Goal: Information Seeking & Learning: Learn about a topic

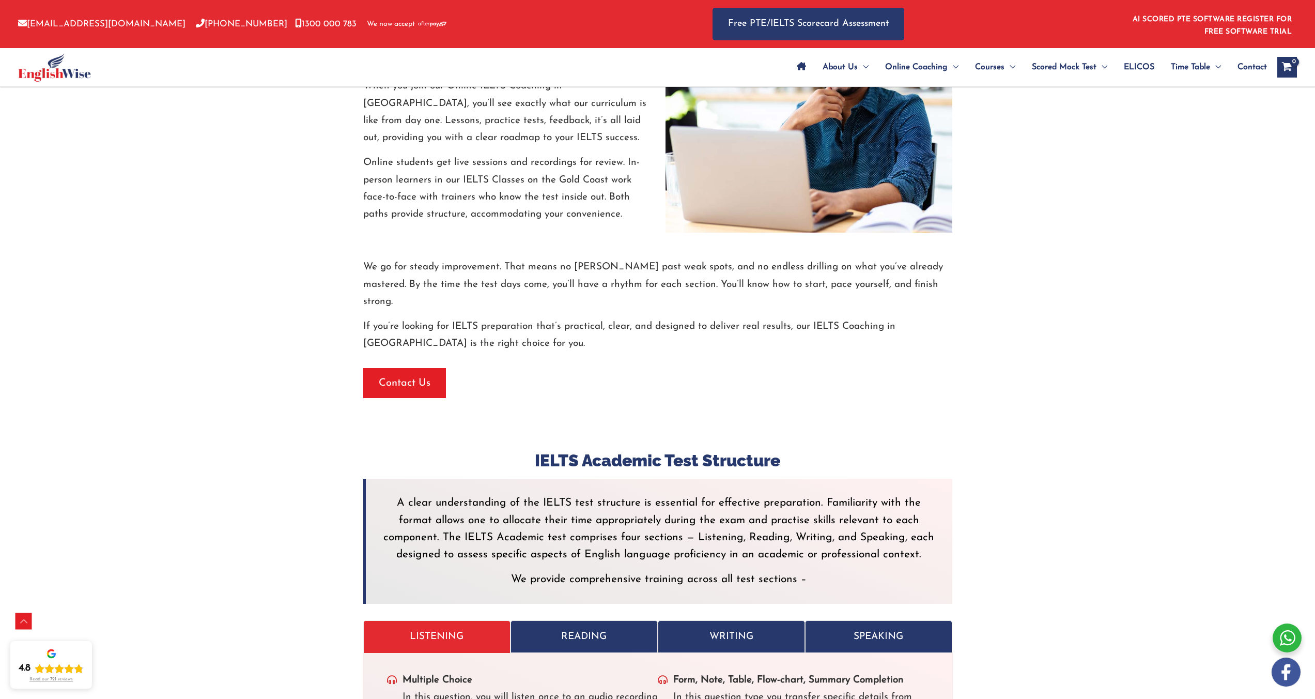
scroll to position [2234, 0]
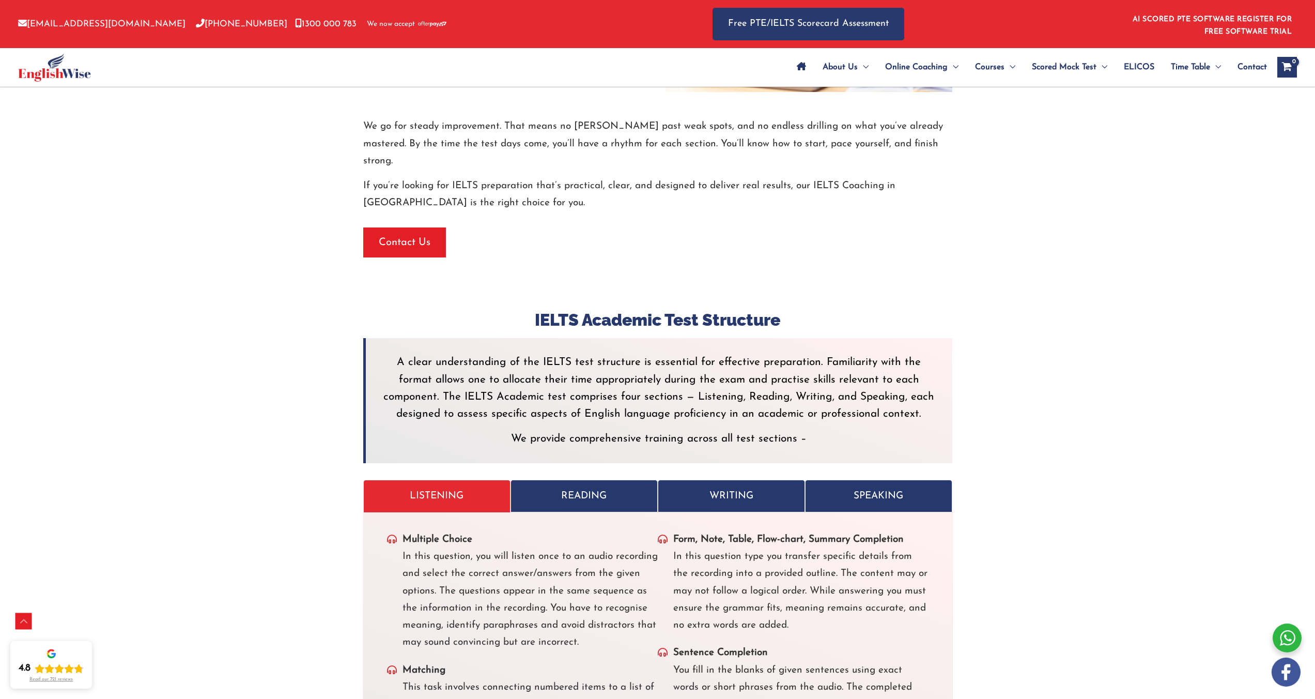
click at [837, 480] on link "SPEAKING" at bounding box center [878, 496] width 147 height 33
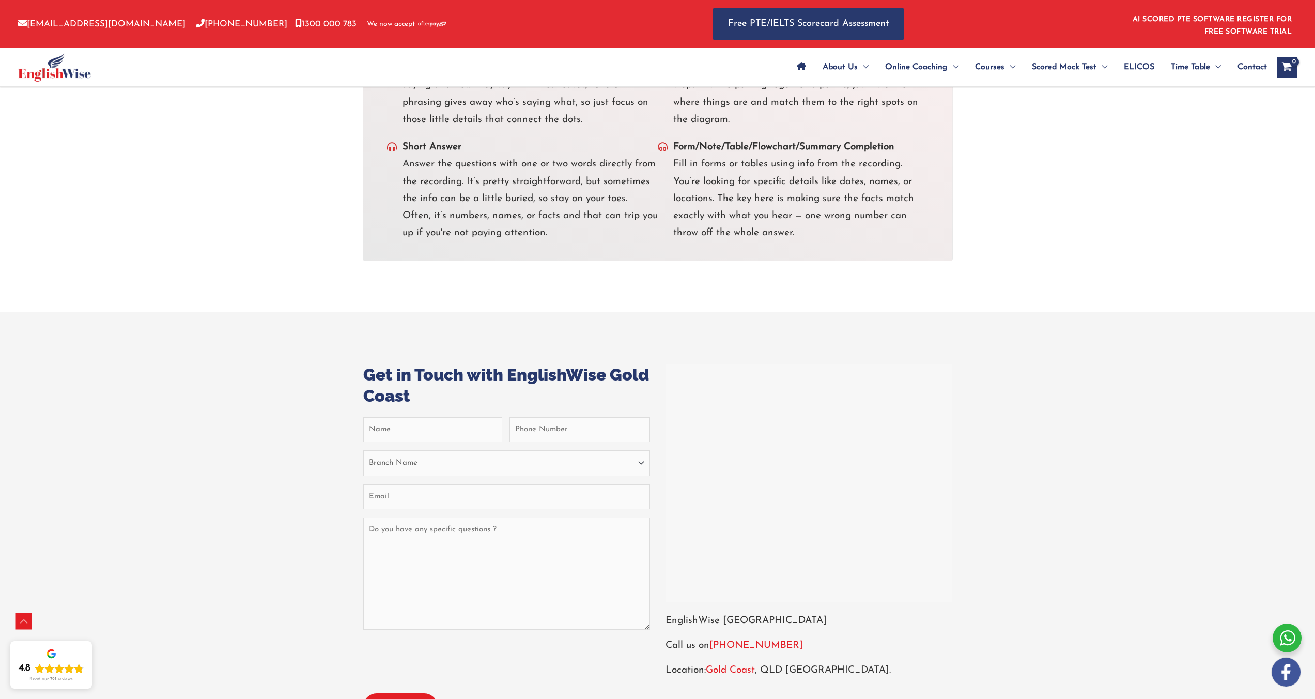
scroll to position [3379, 0]
click at [742, 394] on div at bounding box center [809, 482] width 282 height 233
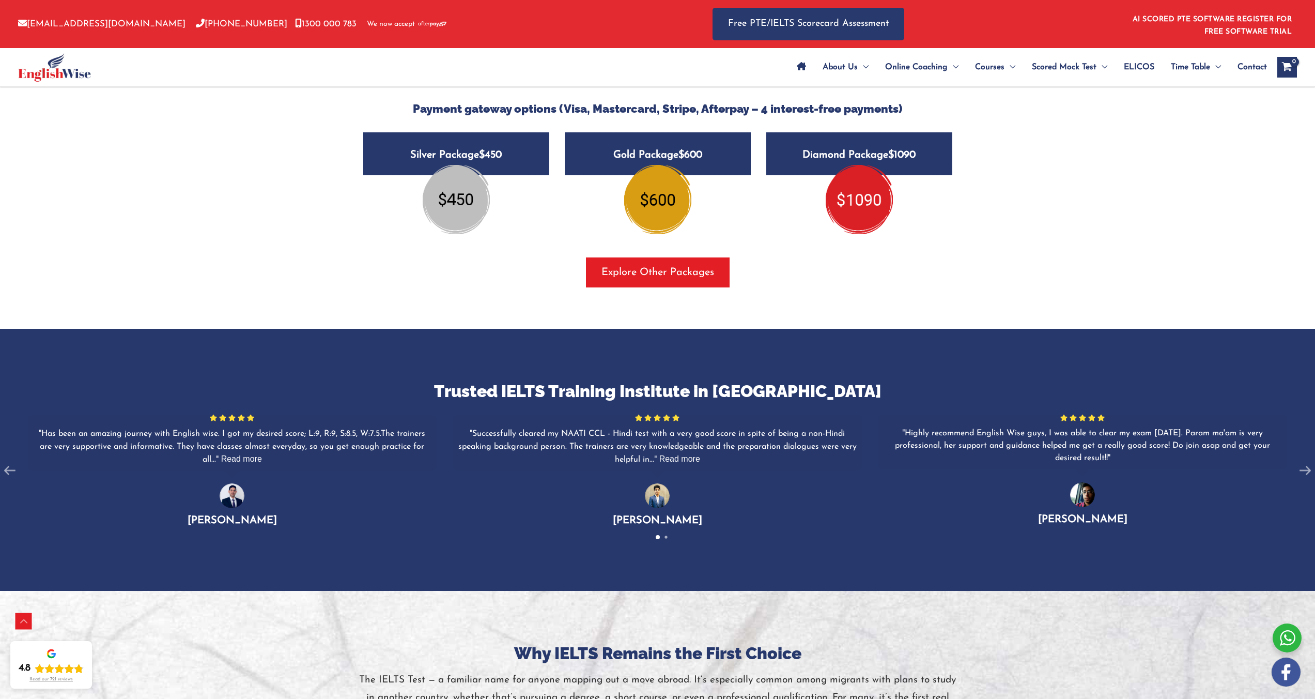
scroll to position [1101, 0]
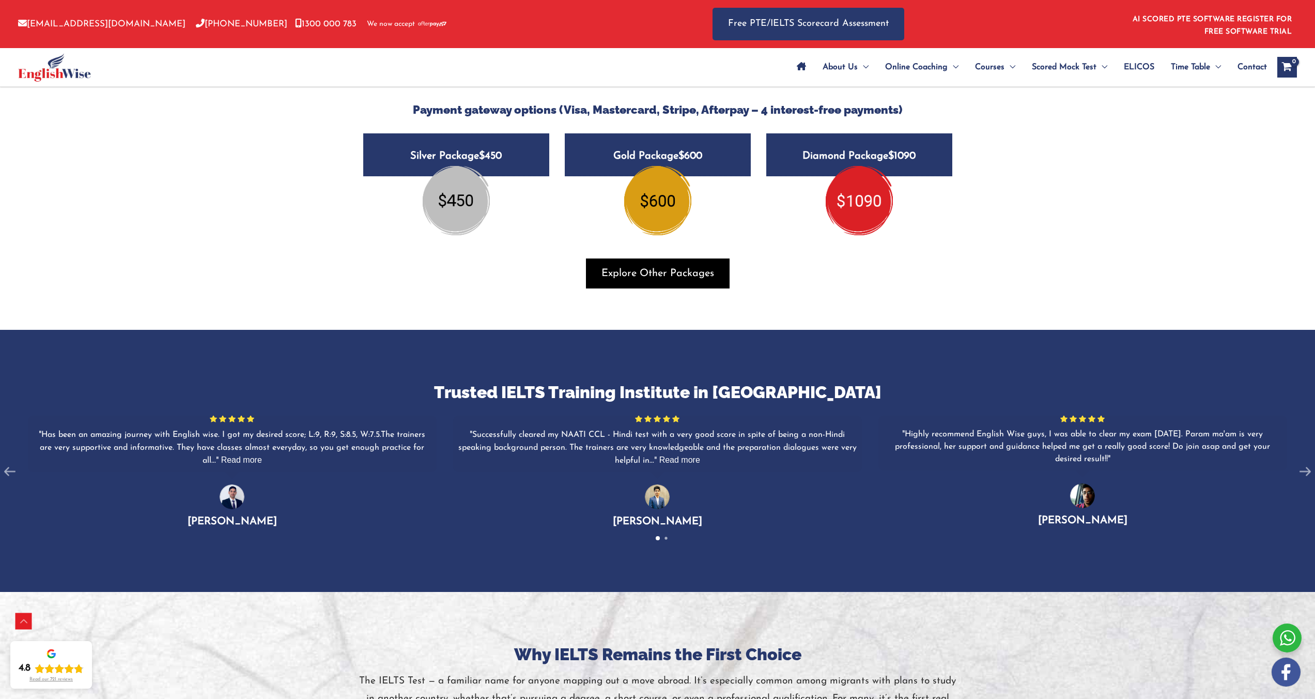
click at [718, 274] on span "button" at bounding box center [658, 273] width 144 height 30
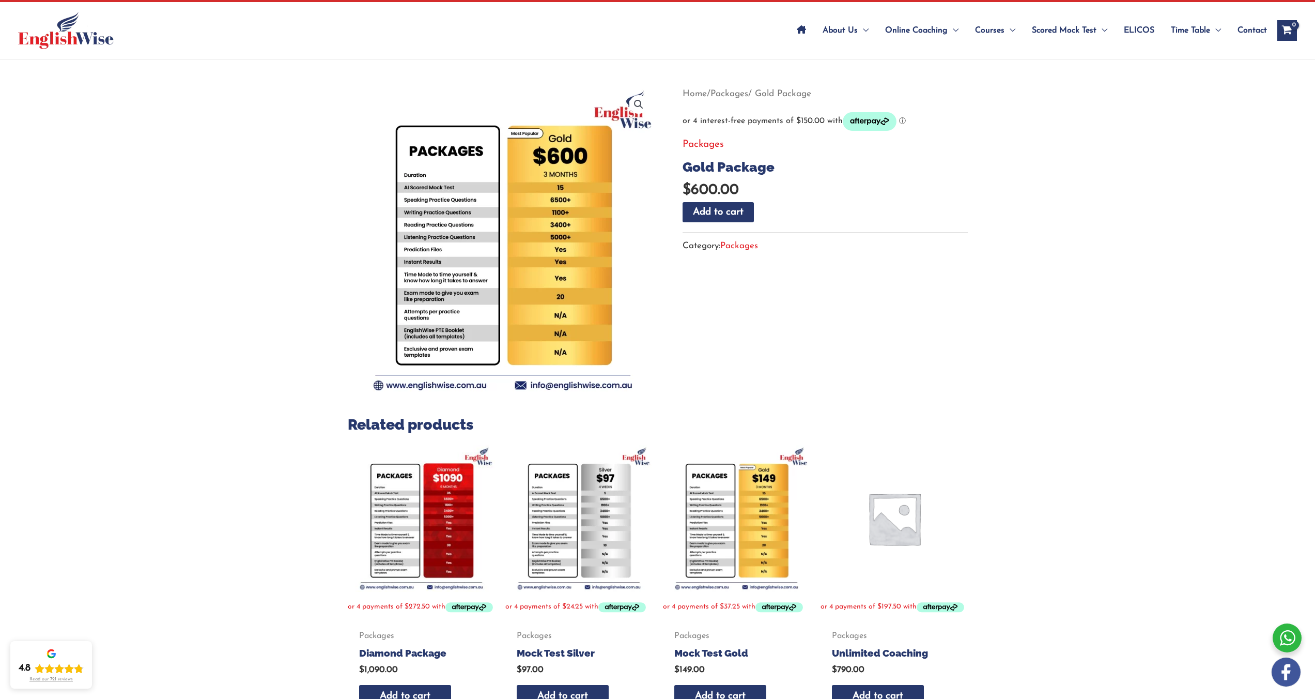
scroll to position [58, 0]
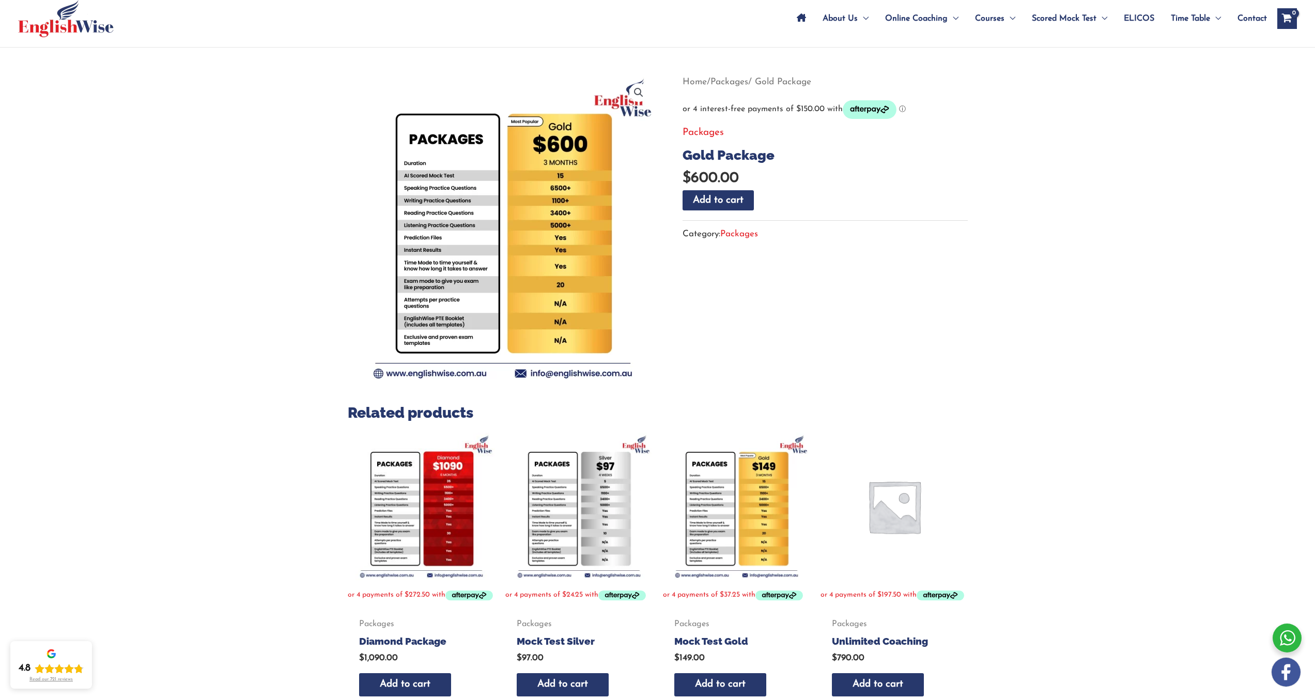
click at [573, 538] on img at bounding box center [578, 506] width 147 height 147
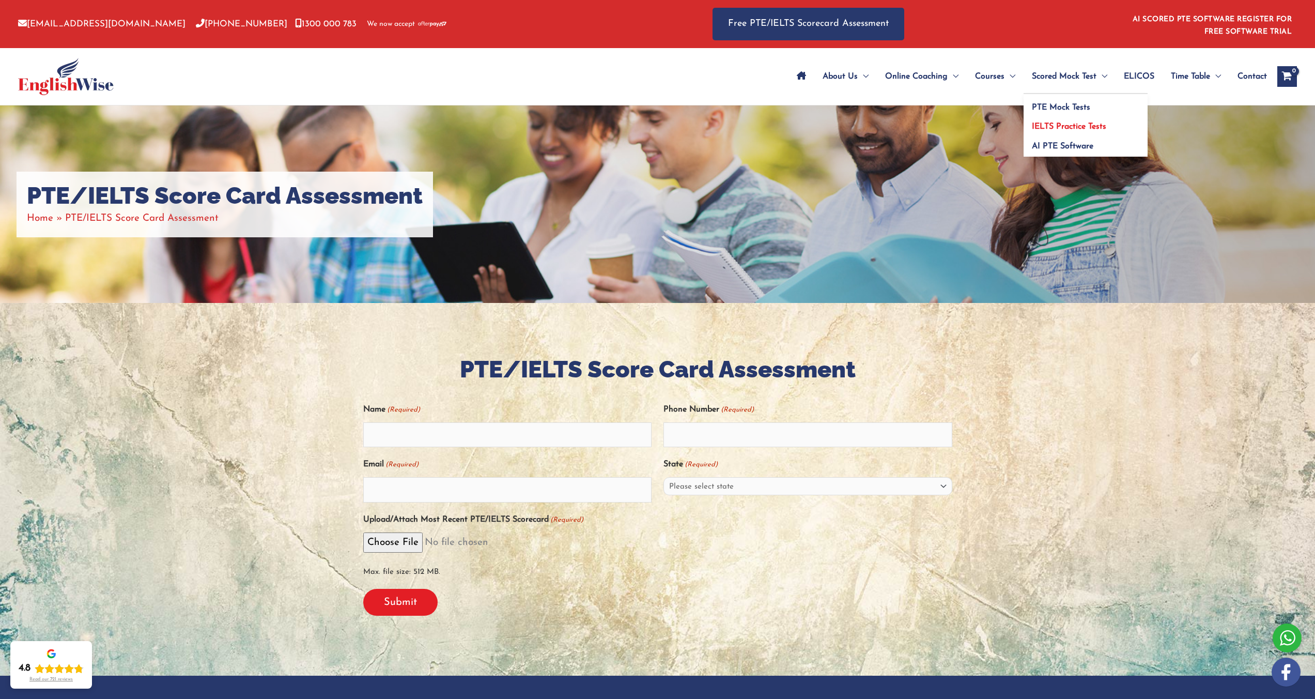
click at [1071, 131] on link "IELTS Practice Tests" at bounding box center [1086, 124] width 124 height 20
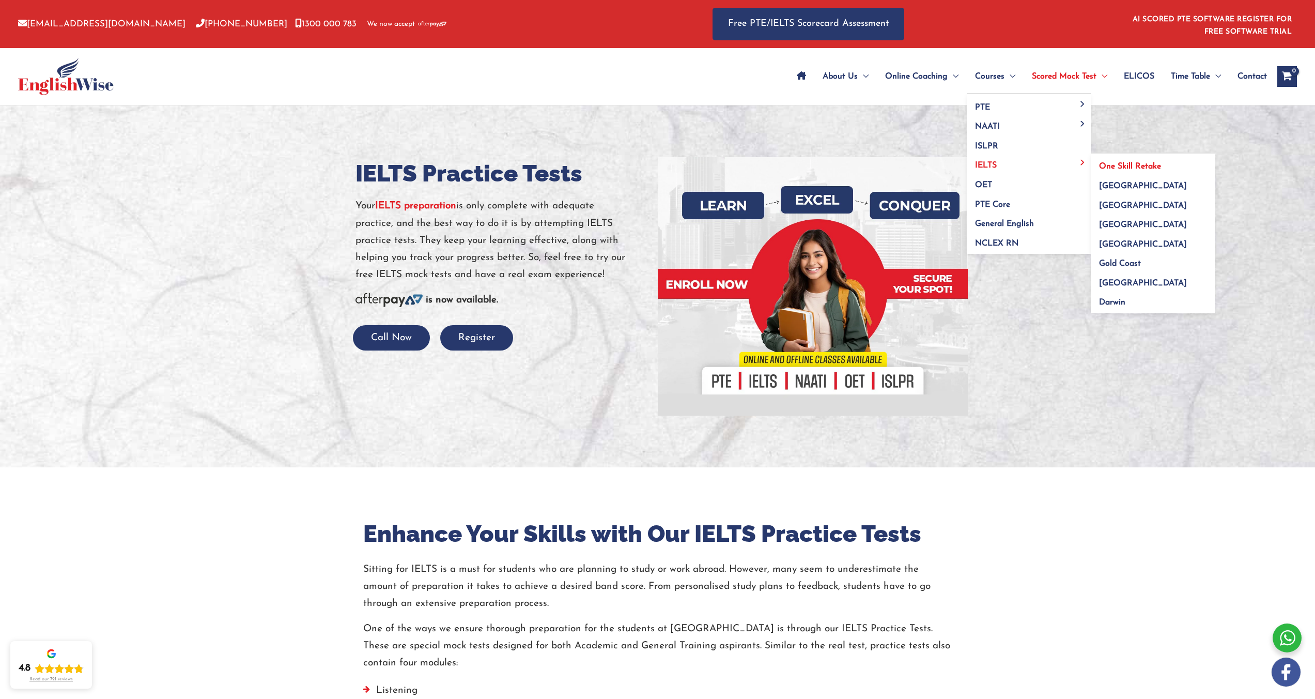
click at [1132, 165] on span "One Skill Retake" at bounding box center [1130, 166] width 62 height 8
